Goal: Information Seeking & Learning: Learn about a topic

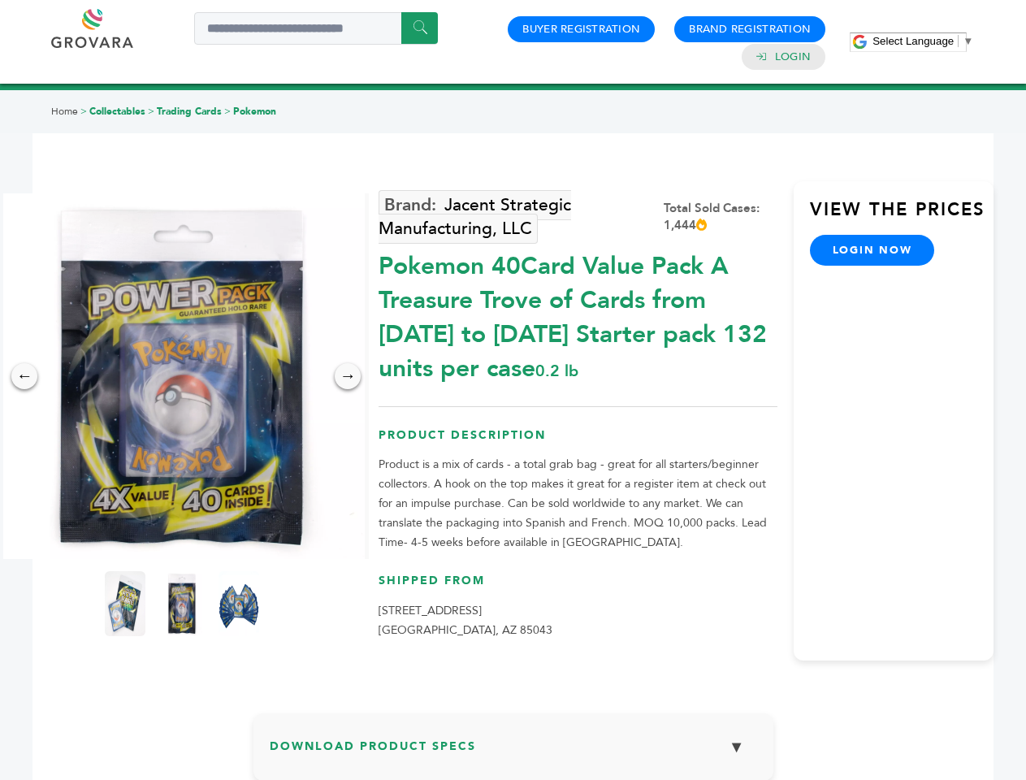
click at [923, 41] on span "Select Language" at bounding box center [913, 41] width 81 height 12
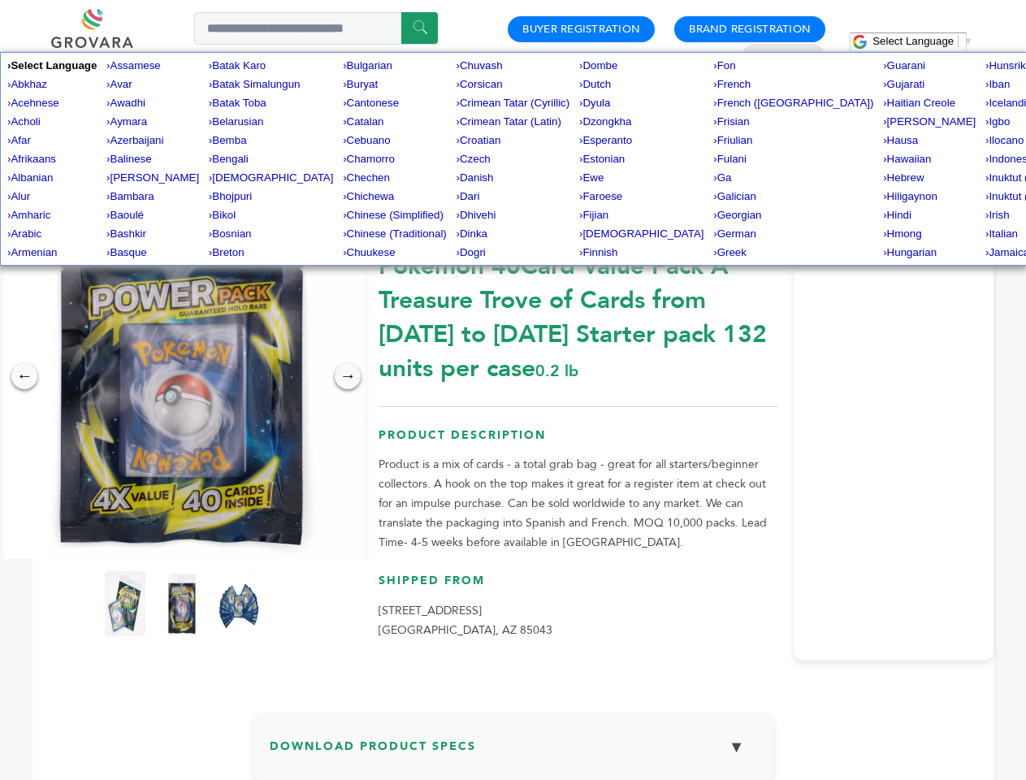
click at [182, 376] on img at bounding box center [182, 376] width 366 height 366
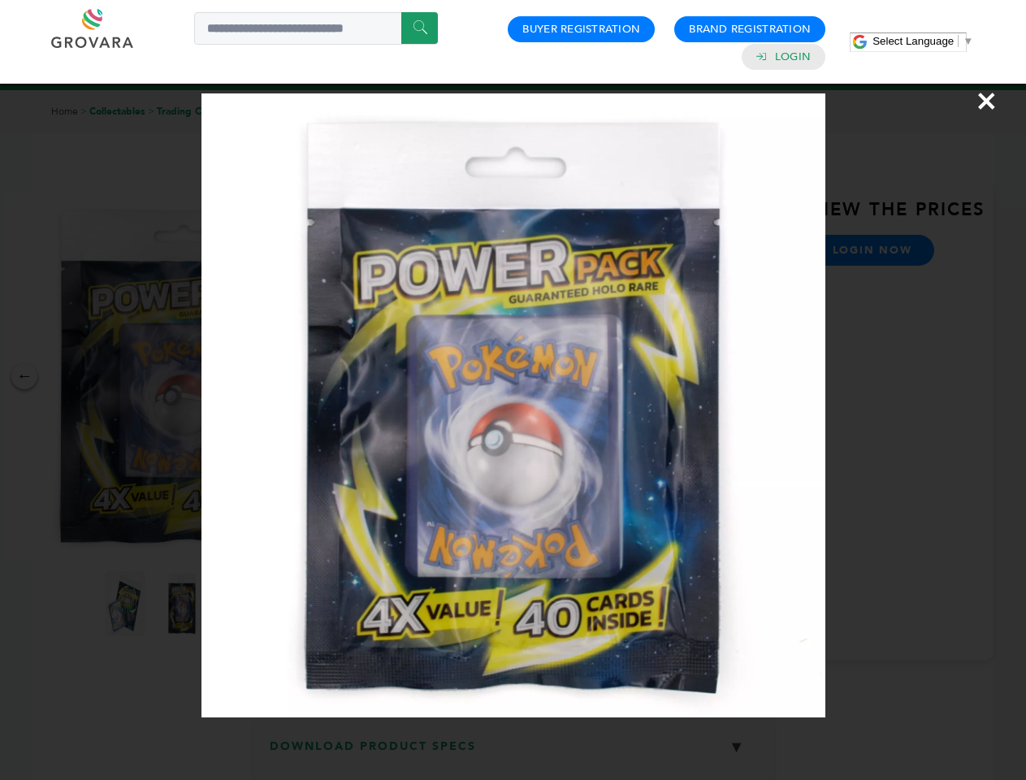
click at [24, 376] on div "×" at bounding box center [513, 390] width 1026 height 780
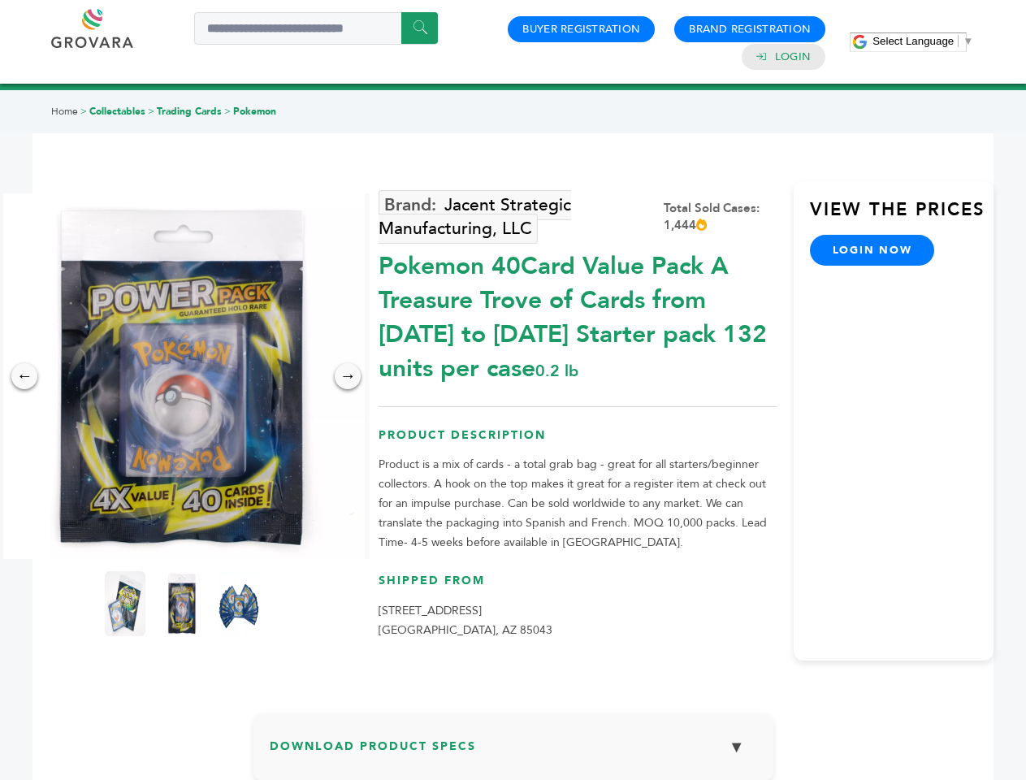
click at [348, 376] on div "→" at bounding box center [348, 376] width 26 height 26
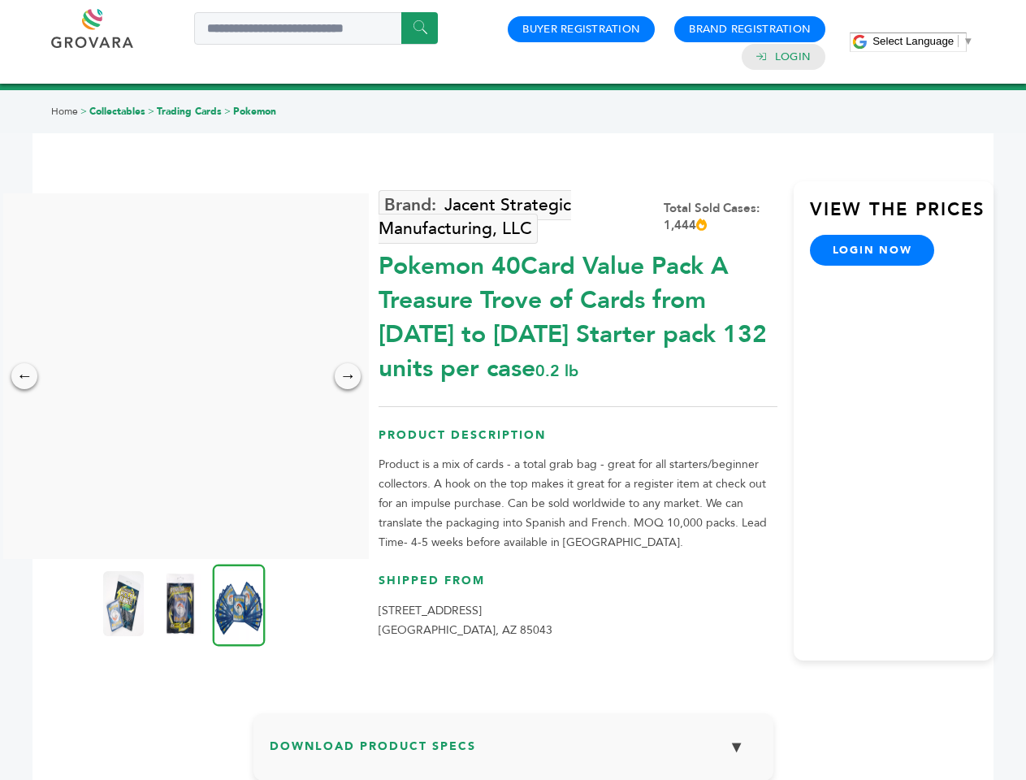
click at [125, 604] on img at bounding box center [123, 603] width 41 height 65
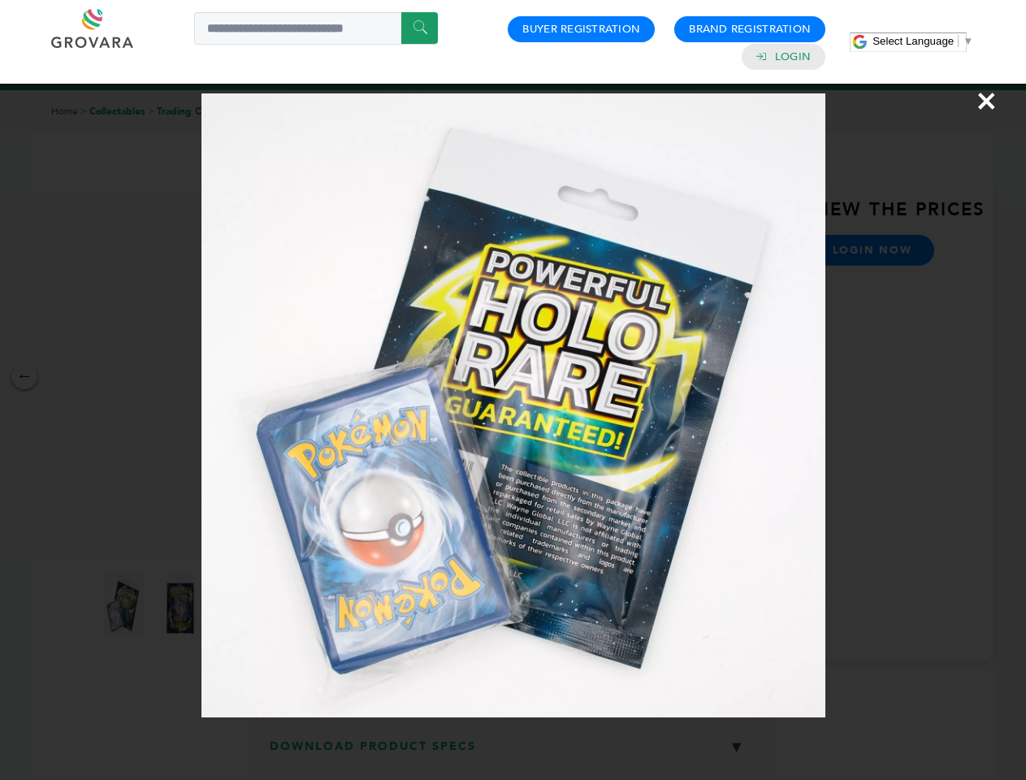
click at [182, 604] on div "×" at bounding box center [513, 390] width 1026 height 780
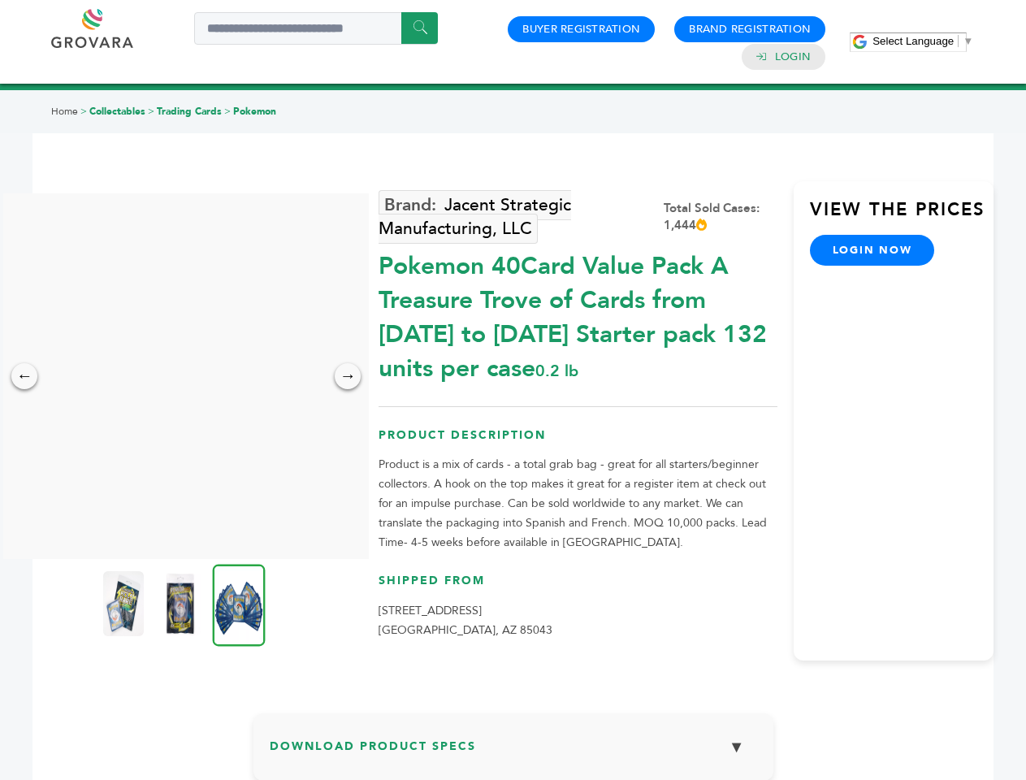
click at [239, 604] on img at bounding box center [239, 605] width 53 height 82
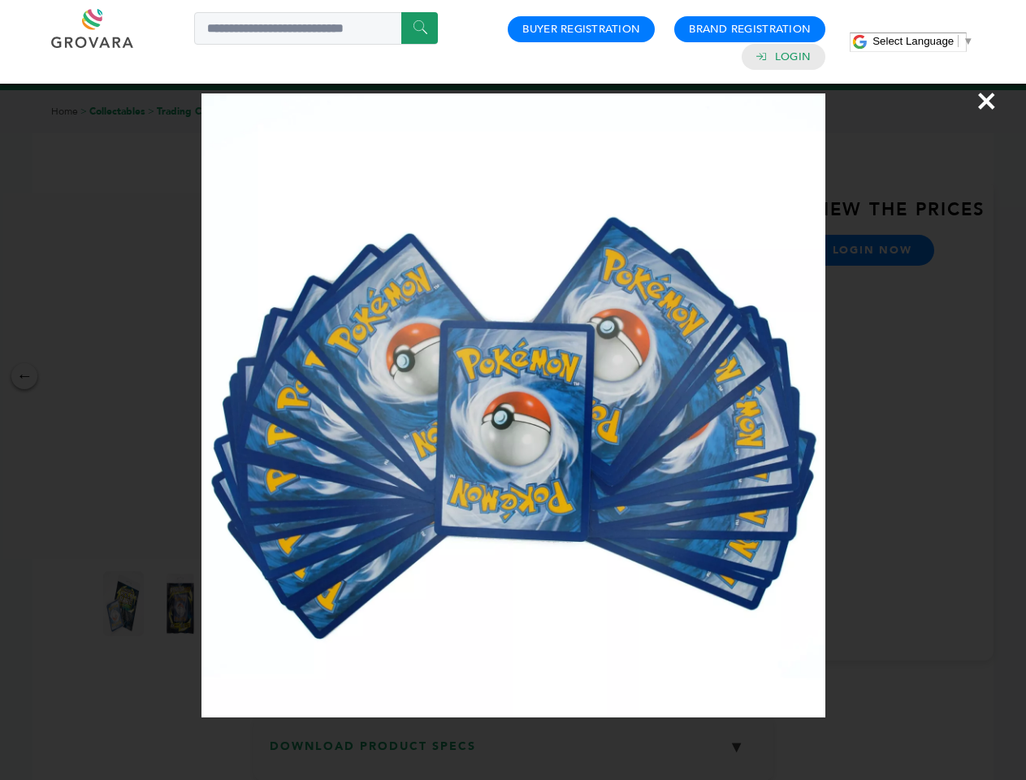
click at [513, 753] on div "×" at bounding box center [513, 390] width 1026 height 780
